Goal: Obtain resource: Download file/media

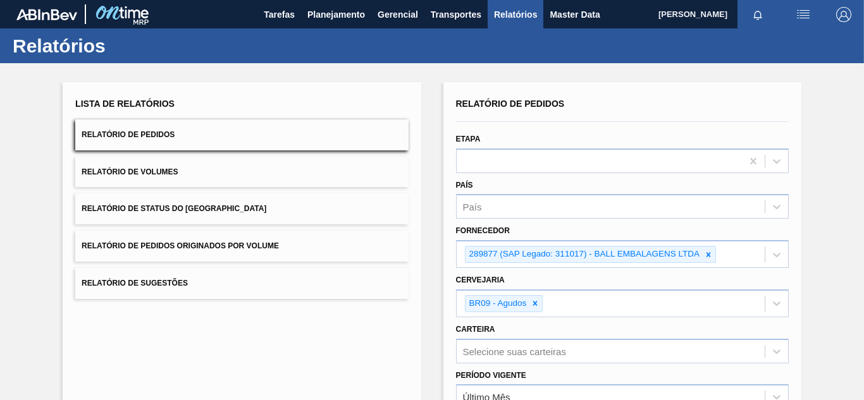
scroll to position [185, 0]
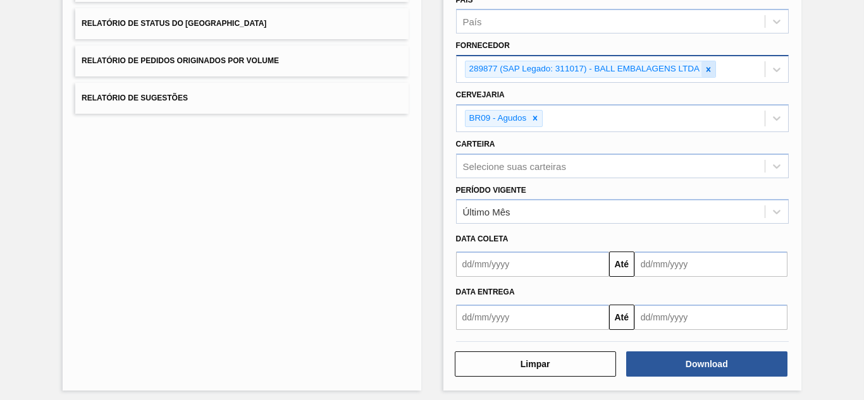
click at [707, 68] on icon at bounding box center [709, 69] width 4 height 4
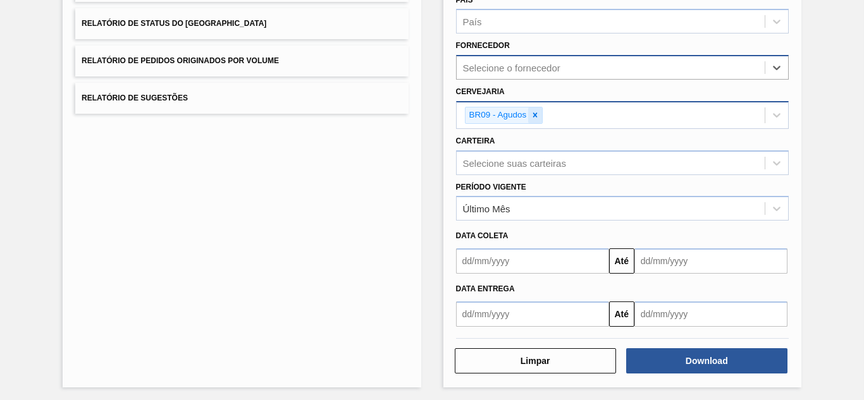
click at [536, 112] on icon at bounding box center [535, 115] width 9 height 9
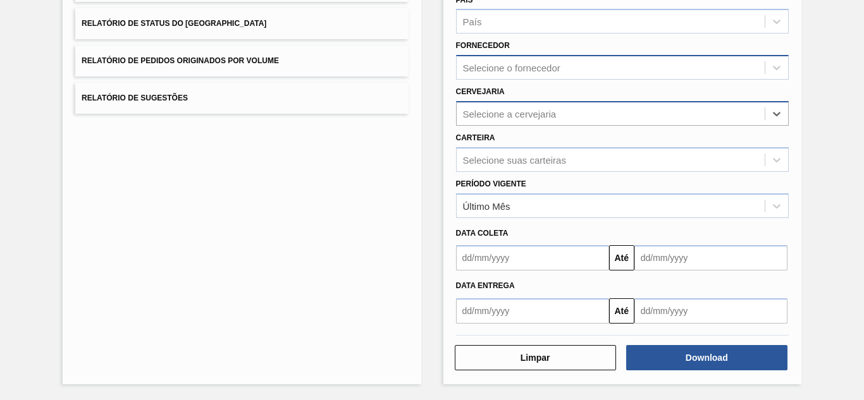
click at [511, 65] on div "Selecione o fornecedor" at bounding box center [511, 68] width 97 height 11
paste input "289877"
type input "289877"
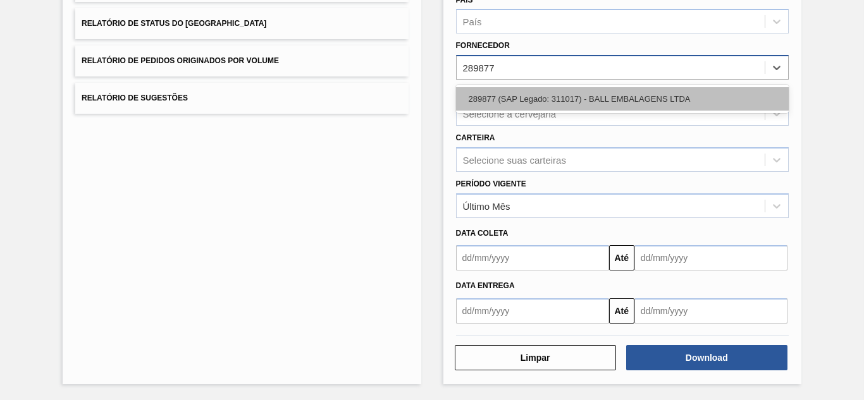
click at [523, 96] on div "289877 (SAP Legado: 311017) - BALL EMBALAGENS LTDA" at bounding box center [622, 98] width 333 height 23
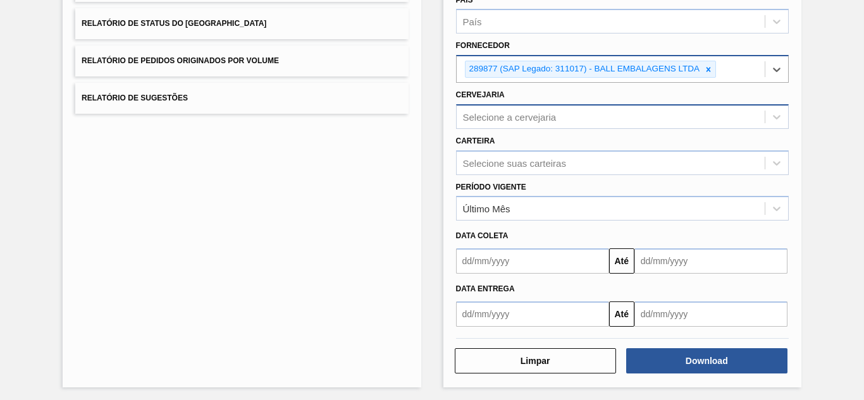
click at [559, 111] on div "Selecione a cervejaria" at bounding box center [611, 117] width 308 height 18
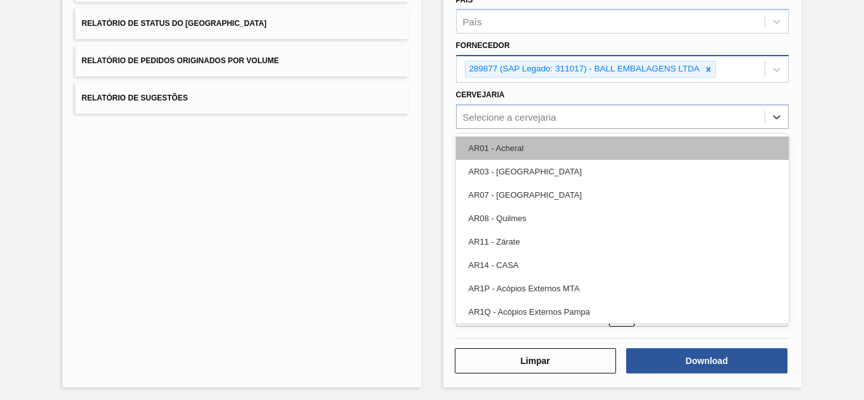
paste input "br19"
type input "br19"
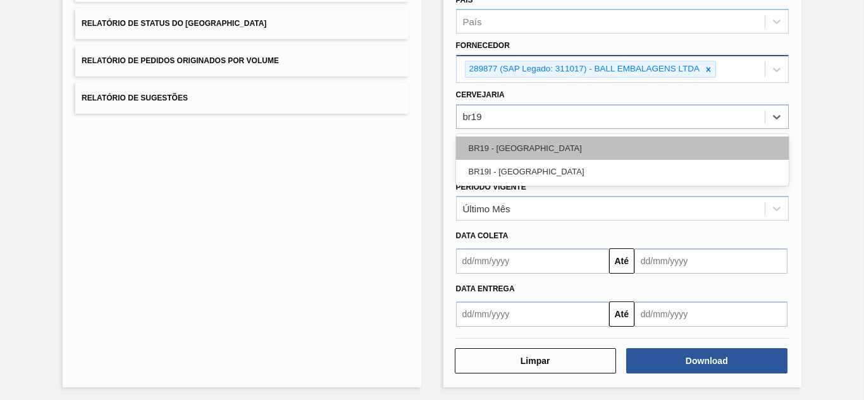
click at [520, 142] on div "BR19 - [GEOGRAPHIC_DATA]" at bounding box center [622, 148] width 333 height 23
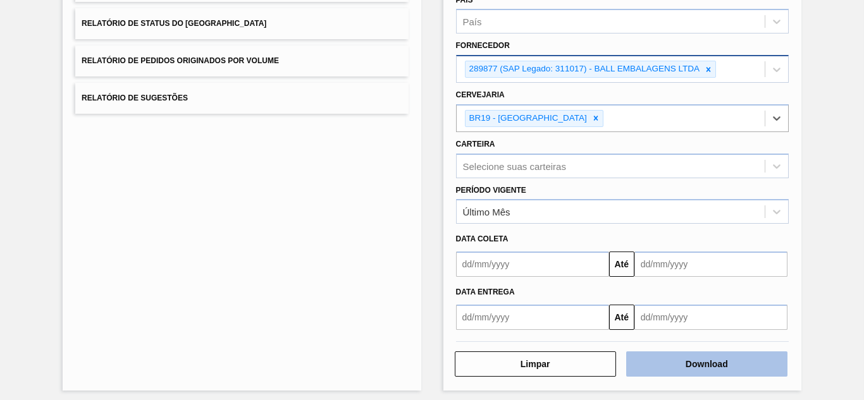
click at [677, 366] on button "Download" at bounding box center [706, 364] width 161 height 25
click at [700, 360] on button "Download" at bounding box center [706, 364] width 161 height 25
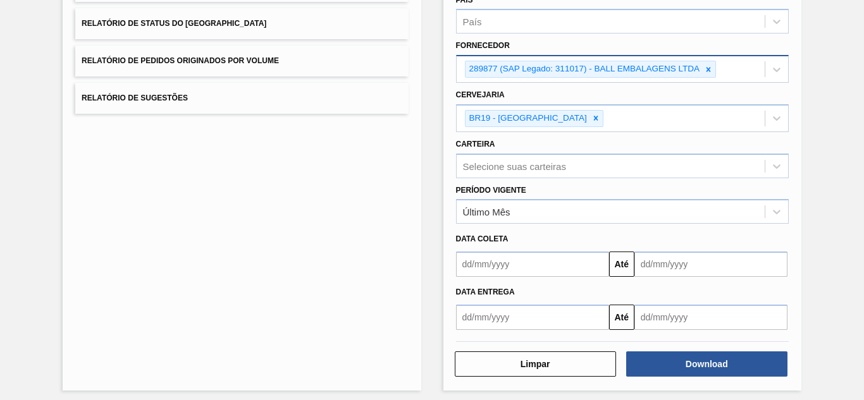
click at [183, 170] on div "Lista de Relatórios Relatório de Pedidos Relatório de Volumes Relatório de Stat…" at bounding box center [242, 144] width 358 height 494
